Goal: Task Accomplishment & Management: Complete application form

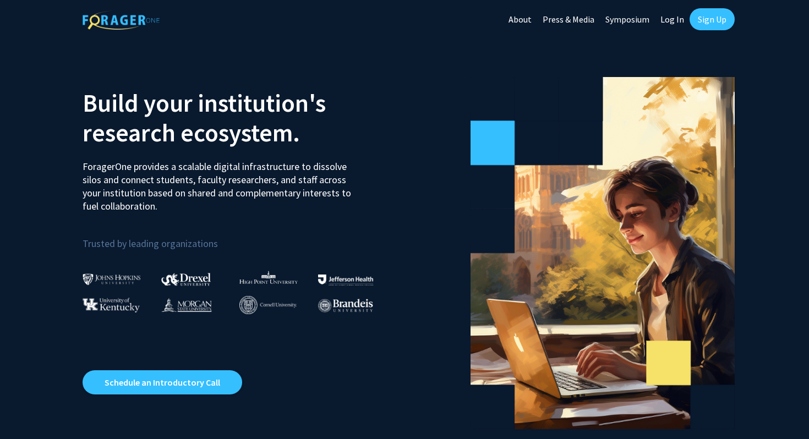
click at [709, 21] on link "Sign Up" at bounding box center [711, 19] width 45 height 22
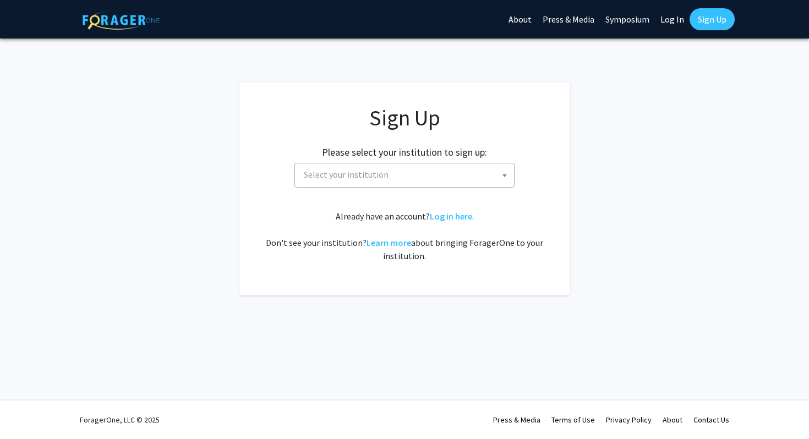
click at [375, 174] on span "Select your institution" at bounding box center [346, 174] width 85 height 11
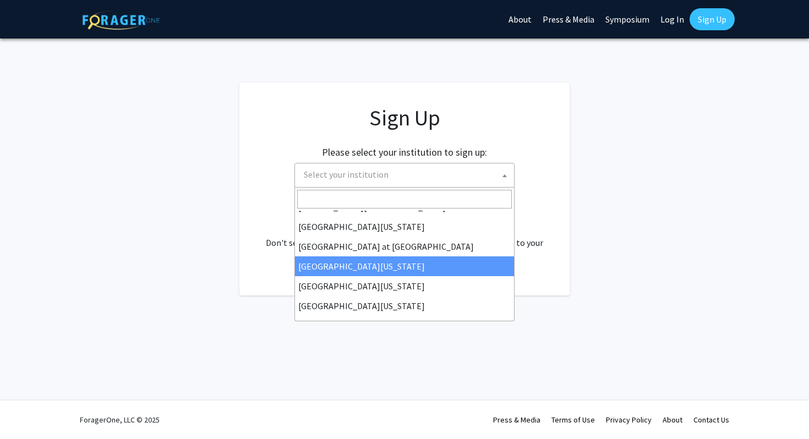
scroll to position [385, 0]
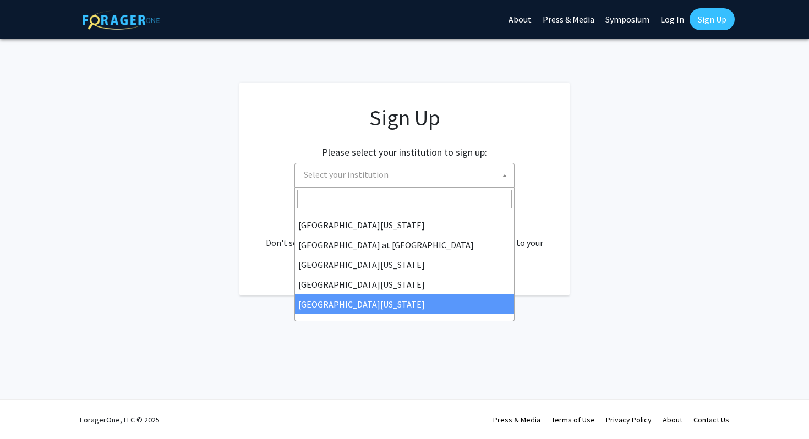
select select "33"
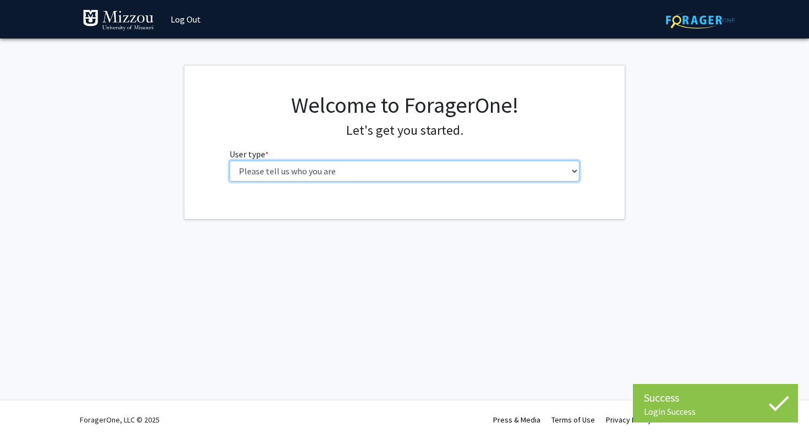
click at [350, 175] on select "Please tell us who you are Undergraduate Student Master's Student Doctoral Cand…" at bounding box center [404, 171] width 350 height 21
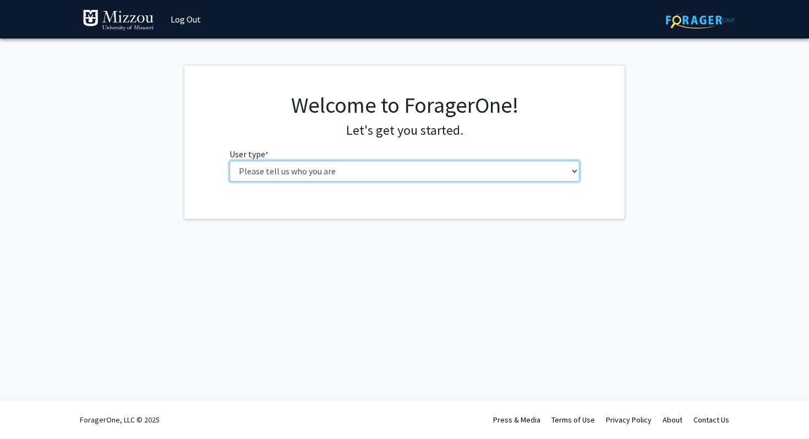
select select "5: faculty"
click at [229, 161] on select "Please tell us who you are Undergraduate Student Master's Student Doctoral Cand…" at bounding box center [404, 171] width 350 height 21
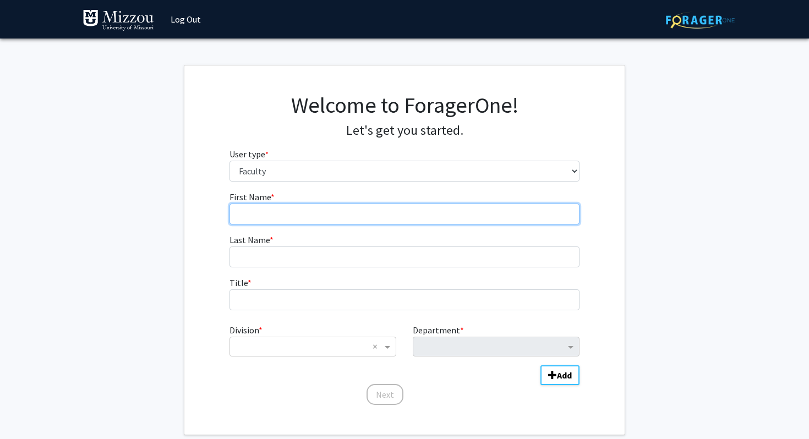
click at [272, 218] on input "First Name * required" at bounding box center [404, 214] width 350 height 21
type input "[PERSON_NAME]"
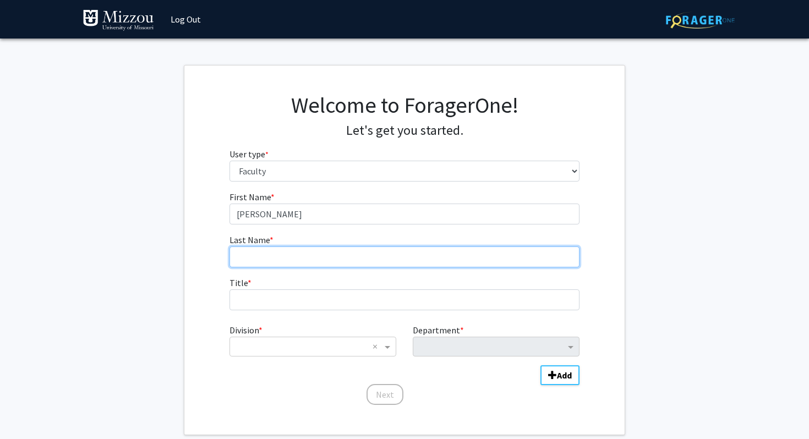
type input "[PERSON_NAME]"
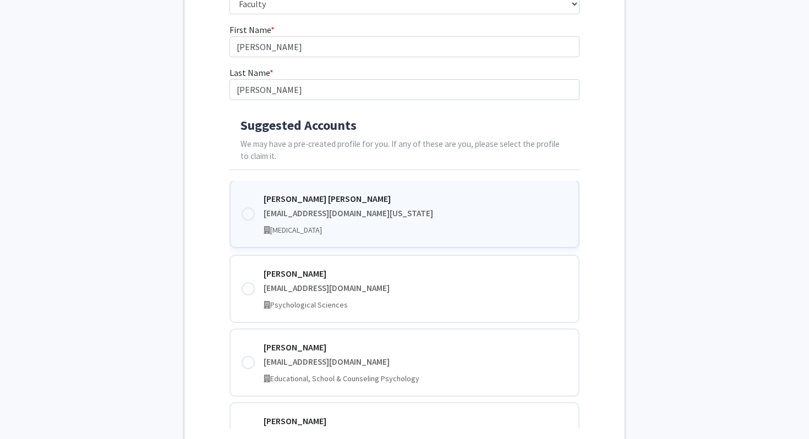
click at [248, 215] on div at bounding box center [247, 213] width 13 height 13
type input "[PERSON_NAME]"
type input "Lemoins"
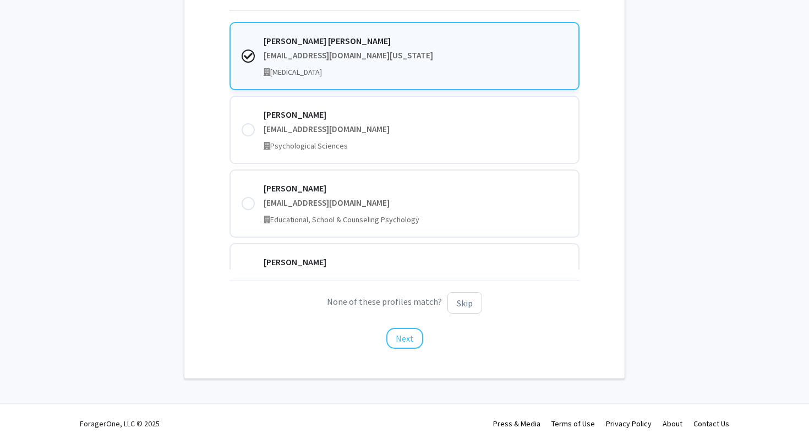
scroll to position [330, 0]
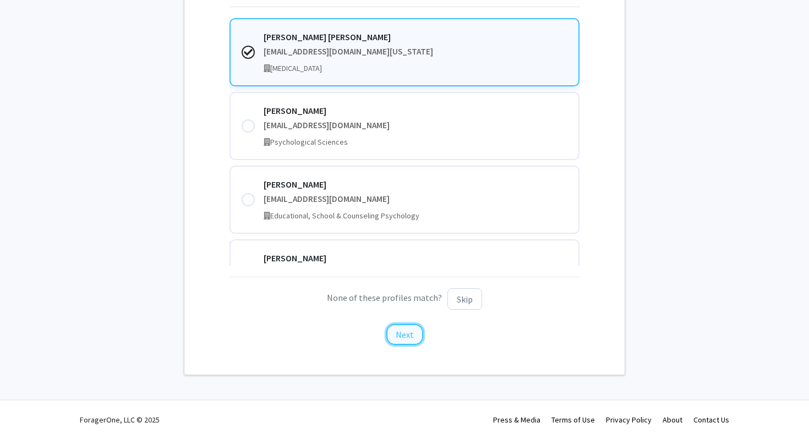
click at [409, 336] on button "Next" at bounding box center [404, 334] width 37 height 21
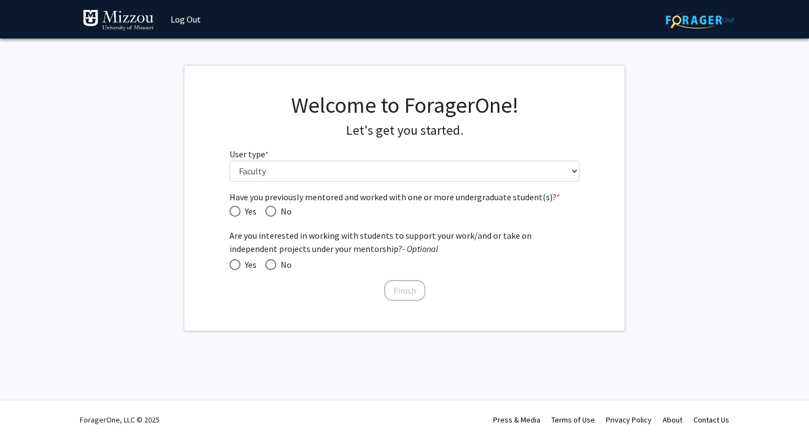
click at [230, 212] on span "Have you previously mentored and worked with one or more undergraduate student(…" at bounding box center [234, 211] width 11 height 11
click at [230, 212] on input "Yes" at bounding box center [234, 211] width 11 height 11
radio input "true"
click at [235, 266] on span at bounding box center [234, 264] width 11 height 11
click at [235, 266] on input "Yes" at bounding box center [234, 264] width 11 height 11
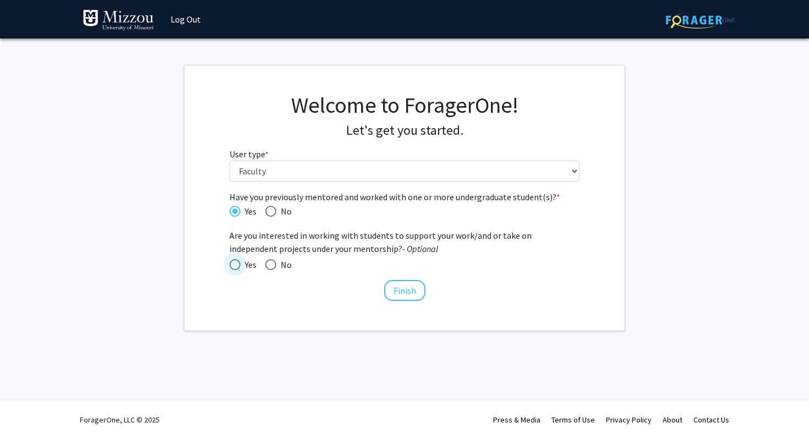
radio input "true"
click at [402, 293] on button "Finish" at bounding box center [404, 290] width 41 height 21
